Goal: Transaction & Acquisition: Register for event/course

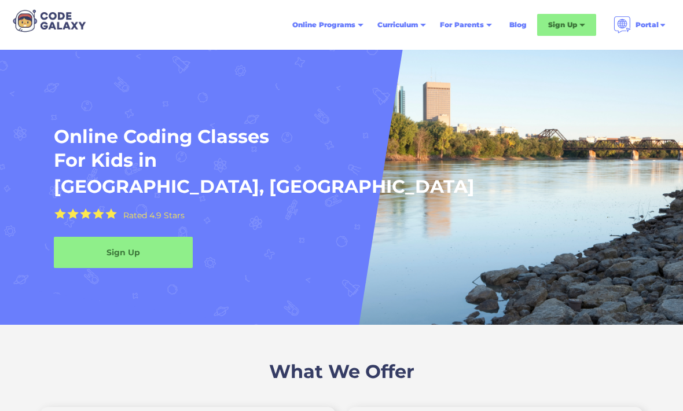
click at [475, 26] on div "For Parents" at bounding box center [462, 25] width 44 height 12
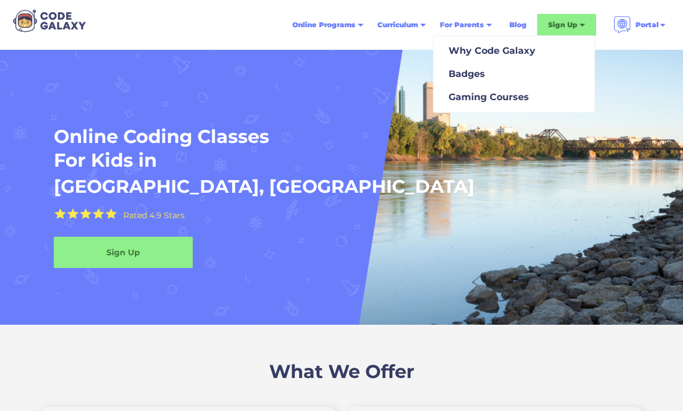
click at [516, 100] on div "Gaming Courses" at bounding box center [486, 97] width 85 height 14
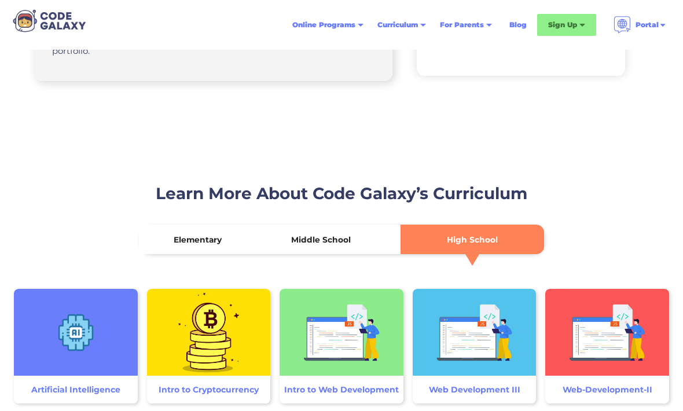
scroll to position [1539, 0]
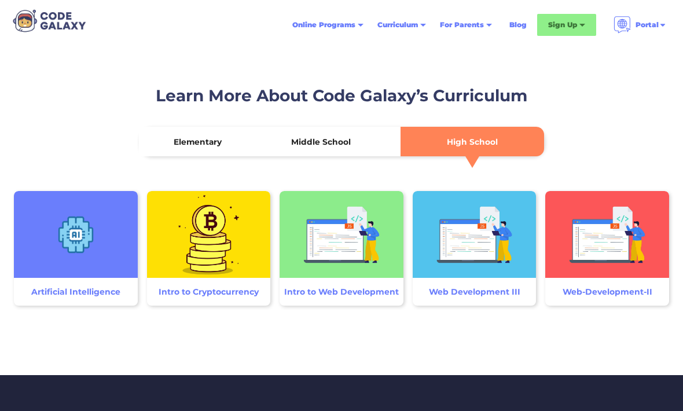
click at [320, 137] on div "Middle School" at bounding box center [321, 143] width 60 height 12
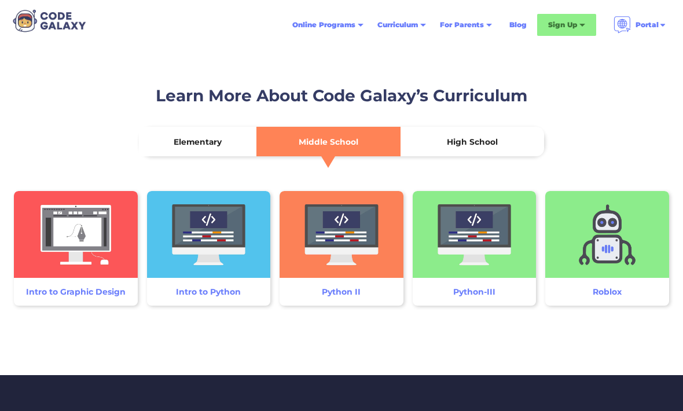
click at [215, 140] on div "Elementary" at bounding box center [198, 142] width 48 height 12
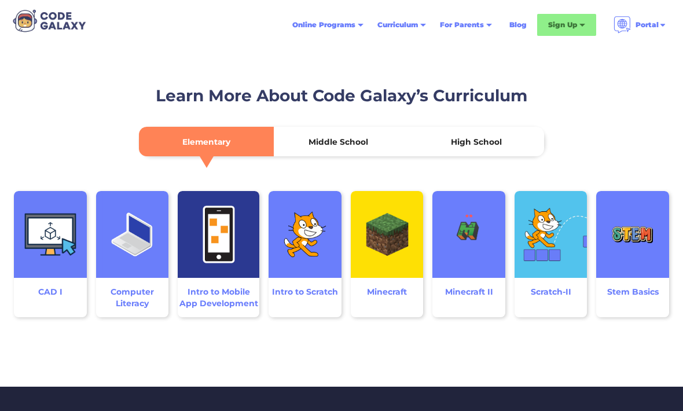
click at [394, 265] on img at bounding box center [387, 234] width 73 height 87
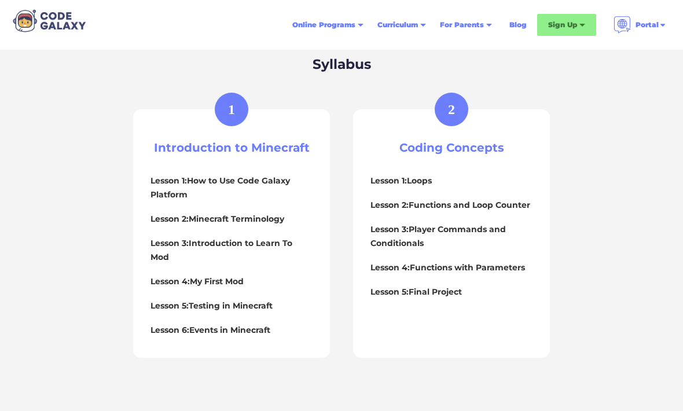
scroll to position [520, 0]
